Goal: Information Seeking & Learning: Get advice/opinions

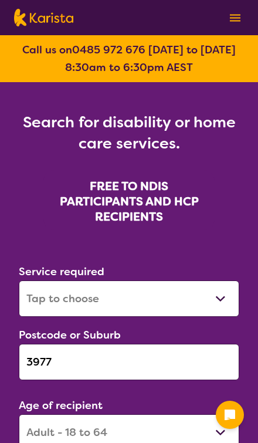
select select "[MEDICAL_DATA]"
select select "AD"
select select "NDIS"
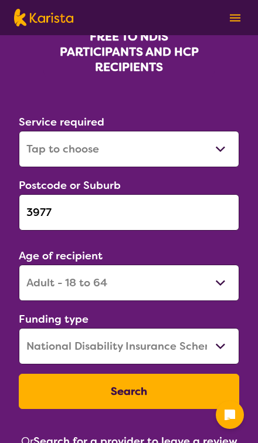
scroll to position [149, 0]
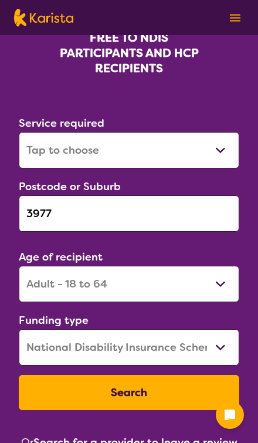
click at [177, 392] on button "Search" at bounding box center [129, 392] width 221 height 35
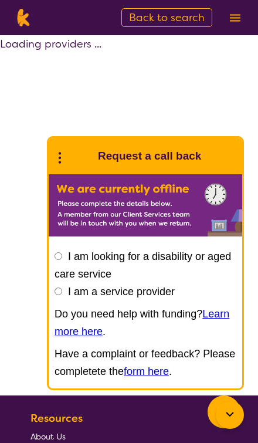
select select "by_score"
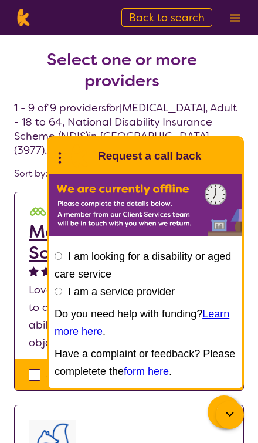
click at [226, 414] on icon at bounding box center [230, 415] width 14 height 14
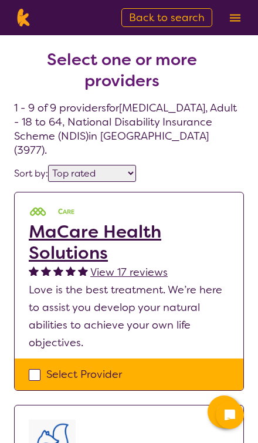
select select "[MEDICAL_DATA]"
select select "AD"
select select "NDIS"
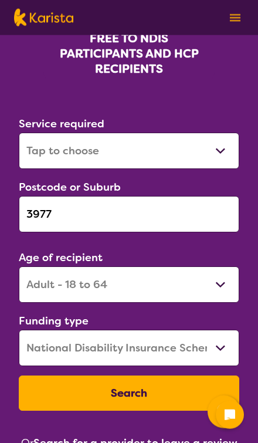
click at [46, 211] on input "3977" at bounding box center [129, 214] width 221 height 36
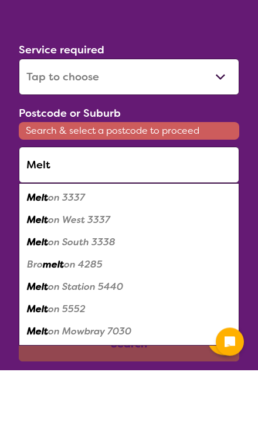
click at [36, 265] on em "Melt" at bounding box center [37, 271] width 21 height 12
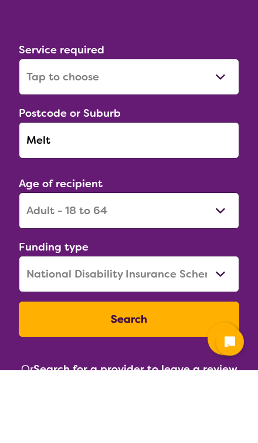
type input "3337"
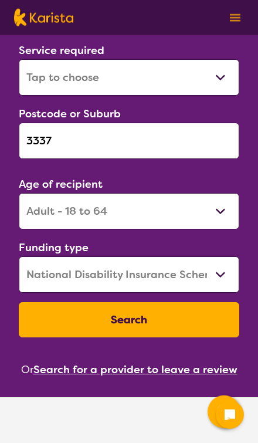
click at [199, 321] on button "Search" at bounding box center [129, 319] width 221 height 35
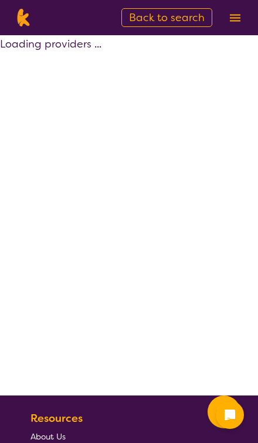
select select "by_score"
